Goal: Task Accomplishment & Management: Manage account settings

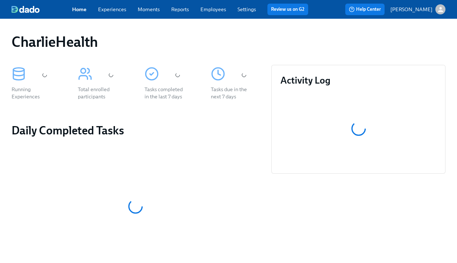
click at [217, 12] on link "Employees" at bounding box center [213, 9] width 26 height 6
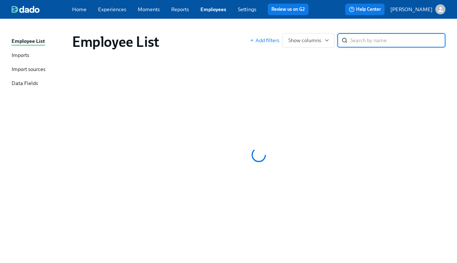
click at [397, 24] on div "Employee List Imports Import sources Data Fields Employee List Add filters Show…" at bounding box center [228, 141] width 457 height 244
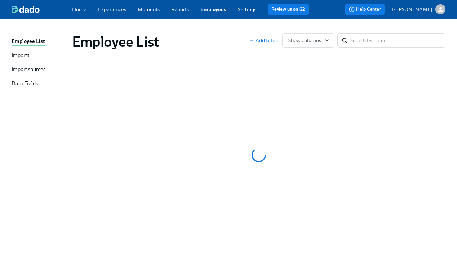
click at [393, 22] on div "Employee List Imports Import sources Data Fields Employee List Add filters Show…" at bounding box center [228, 141] width 457 height 244
click at [389, 21] on div "Employee List Imports Import sources Data Fields Employee List Add filters Show…" at bounding box center [228, 141] width 457 height 244
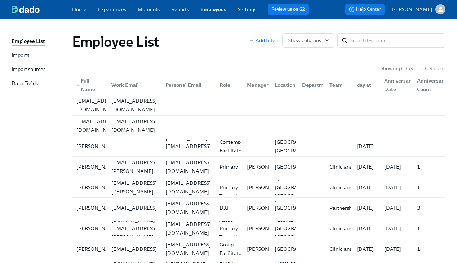
click at [388, 35] on input "search" at bounding box center [397, 40] width 95 height 14
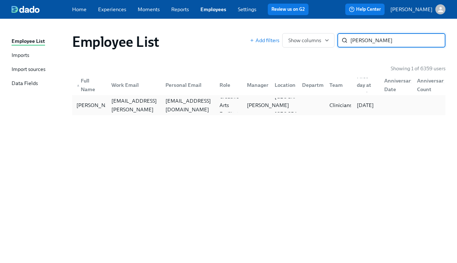
type input "julia rhod"
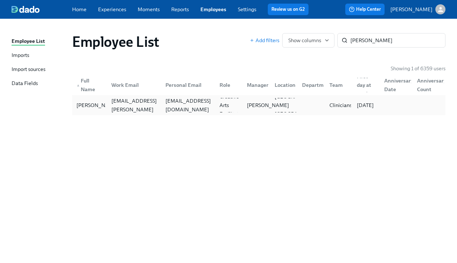
click at [251, 107] on p "Daniel Vigus" at bounding box center [268, 105] width 42 height 7
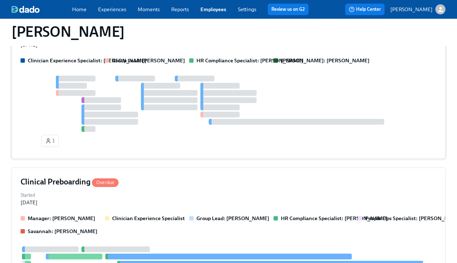
scroll to position [214, 0]
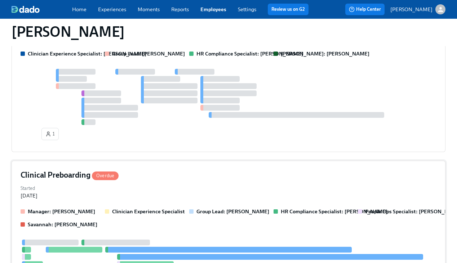
click at [200, 173] on div "Clinical Preboarding Overdue" at bounding box center [229, 175] width 416 height 11
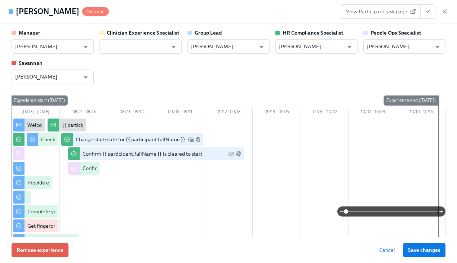
click at [429, 13] on icon "View task page" at bounding box center [427, 11] width 7 height 7
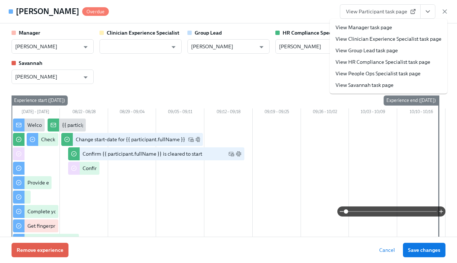
click at [403, 59] on link "View HR Compliance Specialist task page" at bounding box center [382, 61] width 95 height 7
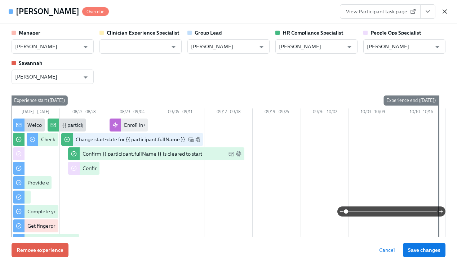
click at [445, 10] on icon "button" at bounding box center [444, 11] width 7 height 7
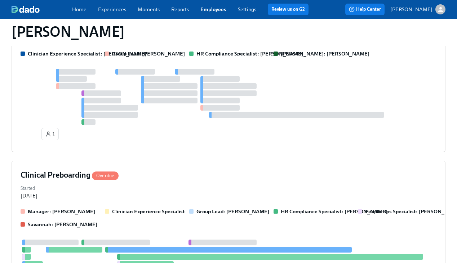
click at [209, 9] on link "Employees" at bounding box center [213, 9] width 26 height 6
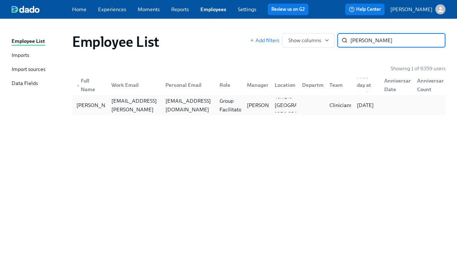
type input "angela jack"
click at [196, 106] on div "jacksonangelas46@gmail.com" at bounding box center [187, 105] width 51 height 17
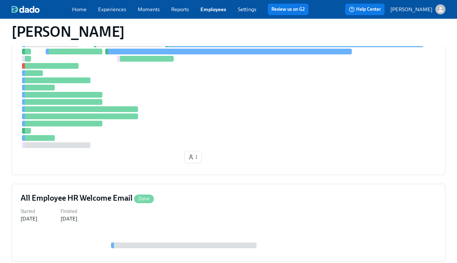
scroll to position [167, 0]
click at [247, 94] on div at bounding box center [229, 95] width 416 height 107
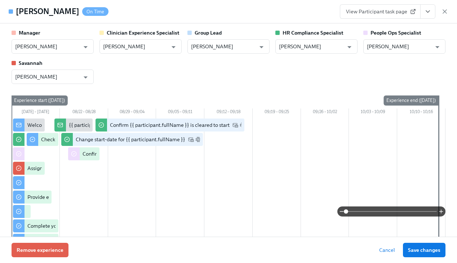
click at [432, 15] on button "View task page" at bounding box center [427, 11] width 15 height 14
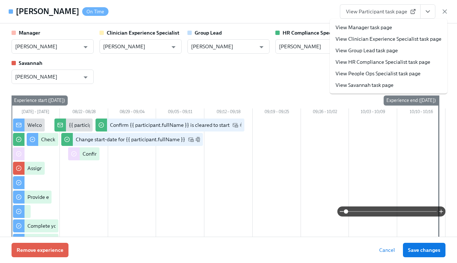
click at [407, 62] on link "View HR Compliance Specialist task page" at bounding box center [382, 61] width 95 height 7
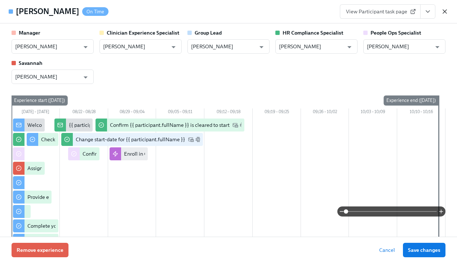
click at [441, 9] on icon "button" at bounding box center [444, 11] width 7 height 7
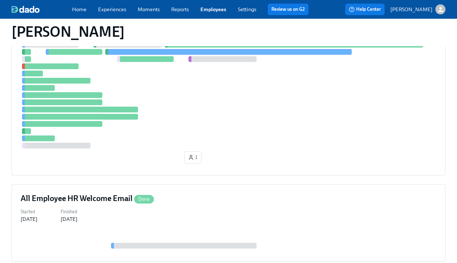
click at [213, 12] on link "Employees" at bounding box center [213, 9] width 26 height 6
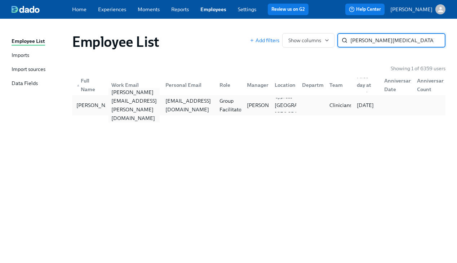
type input "latoya nix"
click at [158, 109] on div "latoya.nixon@charliehealth.com" at bounding box center [133, 105] width 51 height 35
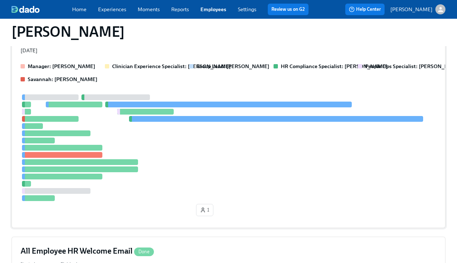
scroll to position [106, 0]
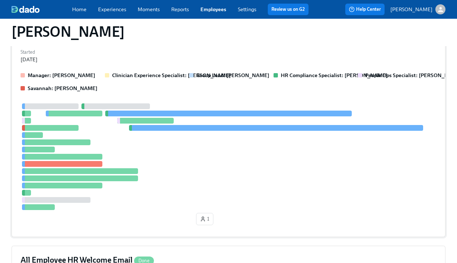
click at [345, 129] on div at bounding box center [276, 128] width 294 height 6
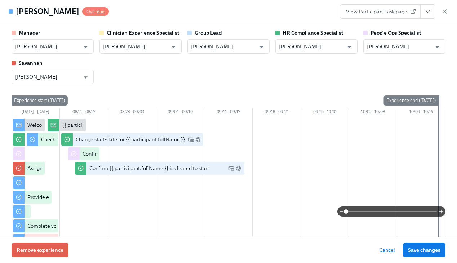
click at [431, 10] on button "View task page" at bounding box center [427, 11] width 15 height 14
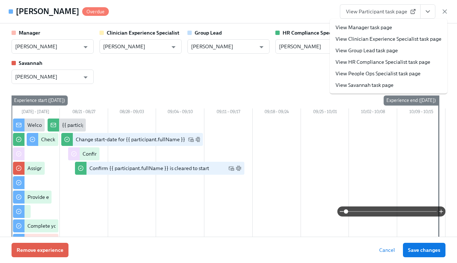
click at [397, 58] on li "View HR Compliance Specialist task page" at bounding box center [388, 62] width 117 height 12
click at [394, 60] on link "View HR Compliance Specialist task page" at bounding box center [382, 61] width 95 height 7
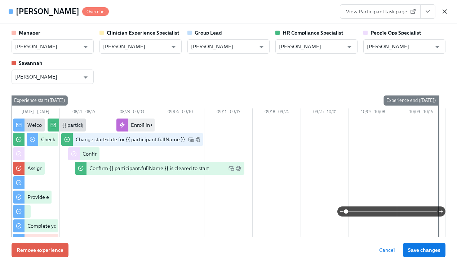
click at [447, 14] on icon "button" at bounding box center [444, 11] width 7 height 7
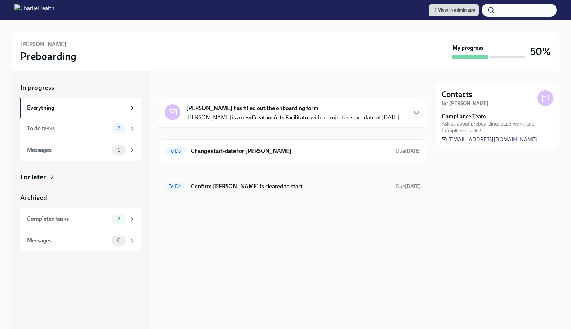
click at [274, 182] on h6 "Confirm Julia Rhodes is cleared to start" at bounding box center [290, 186] width 199 height 8
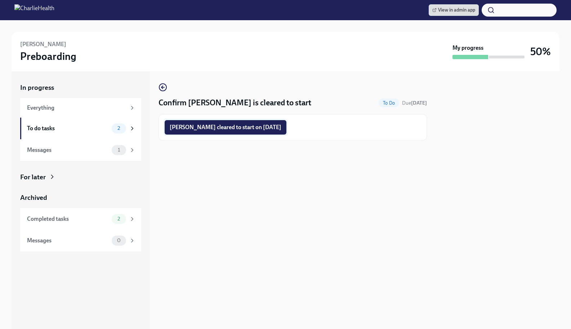
click at [225, 126] on span "Julia Rhodes cleared to start on 09/02/2025" at bounding box center [226, 127] width 112 height 7
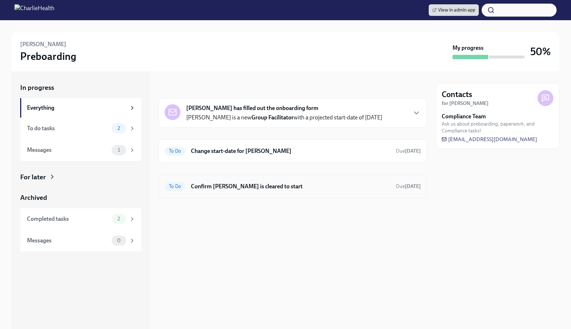
click at [291, 180] on div "To Do Confirm Angela Jackson is cleared to start Due Sep 18th" at bounding box center [293, 186] width 256 height 12
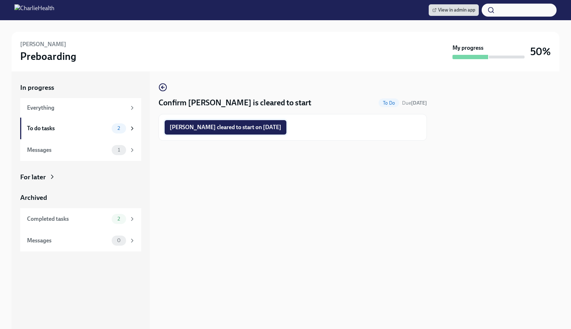
click at [237, 127] on span "Angela Jackson cleared to start on 09/02/2025" at bounding box center [226, 127] width 112 height 7
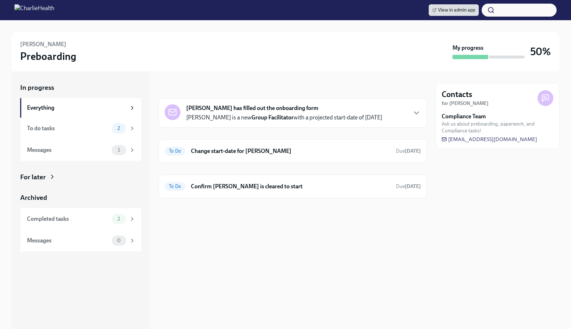
click at [286, 231] on div "In progress [PERSON_NAME] has filled out the onboarding form [PERSON_NAME] is a…" at bounding box center [293, 199] width 268 height 257
click at [285, 185] on h6 "Confirm [PERSON_NAME] is cleared to start" at bounding box center [290, 186] width 199 height 8
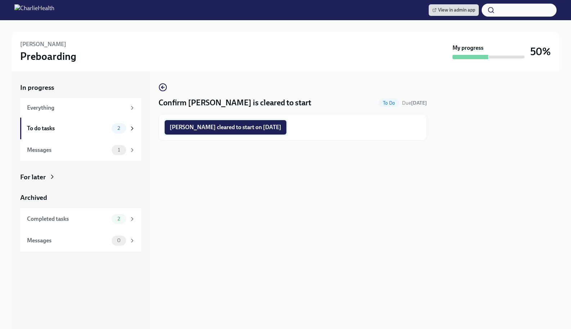
click at [248, 131] on button "[PERSON_NAME] cleared to start on [DATE]" at bounding box center [226, 127] width 122 height 14
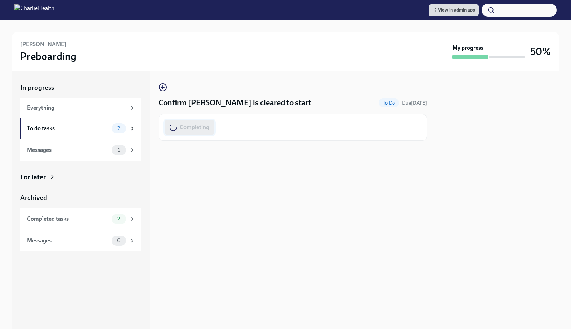
click at [248, 131] on div "Completing" at bounding box center [293, 127] width 256 height 14
